Goal: Task Accomplishment & Management: Manage account settings

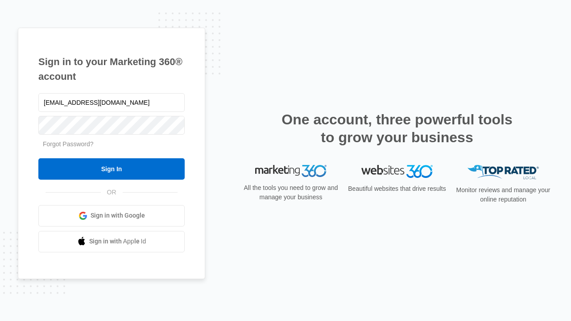
type input "dankie614@gmail.com"
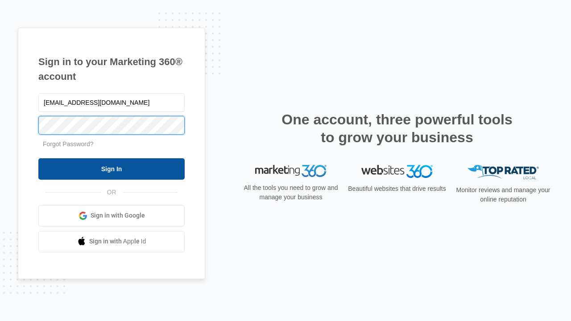
click at [112, 169] on input "Sign In" at bounding box center [111, 168] width 146 height 21
